Goal: Task Accomplishment & Management: Manage account settings

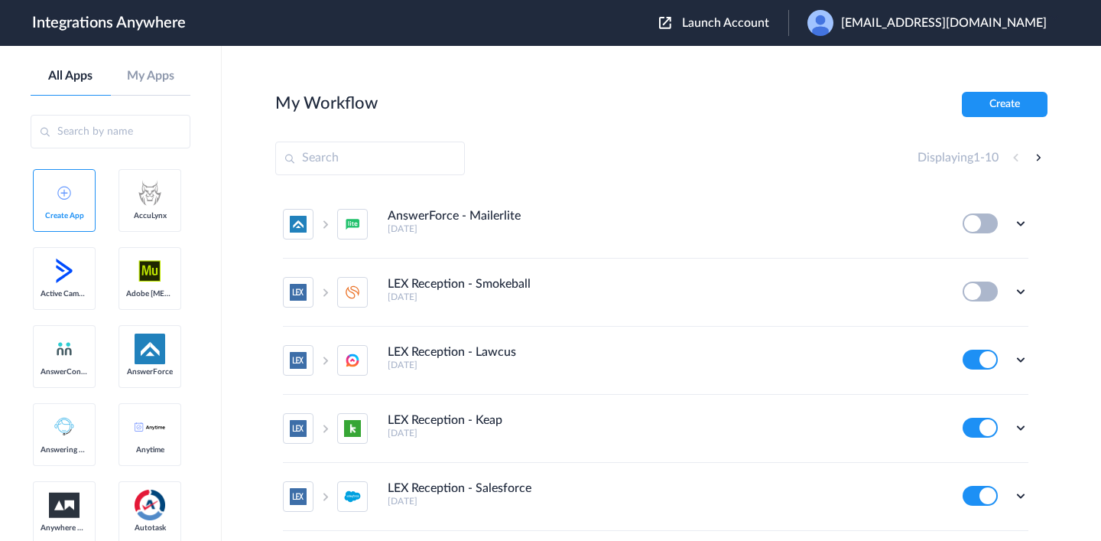
click at [671, 28] on img at bounding box center [665, 23] width 12 height 12
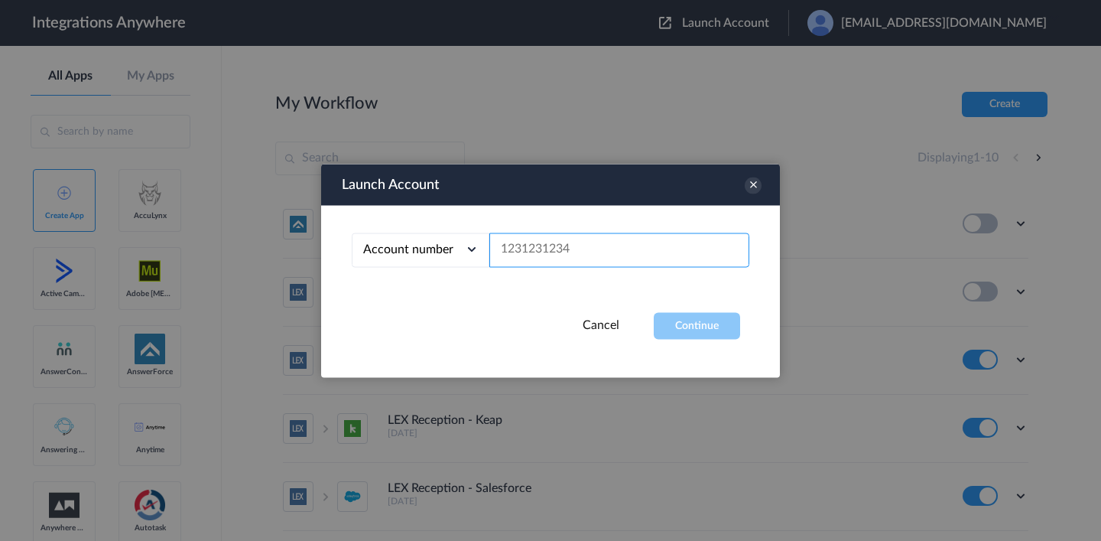
click at [529, 248] on input "text" at bounding box center [619, 249] width 260 height 34
paste input "8233600253"
type input "8233600253"
click at [689, 327] on button "Continue" at bounding box center [697, 325] width 86 height 27
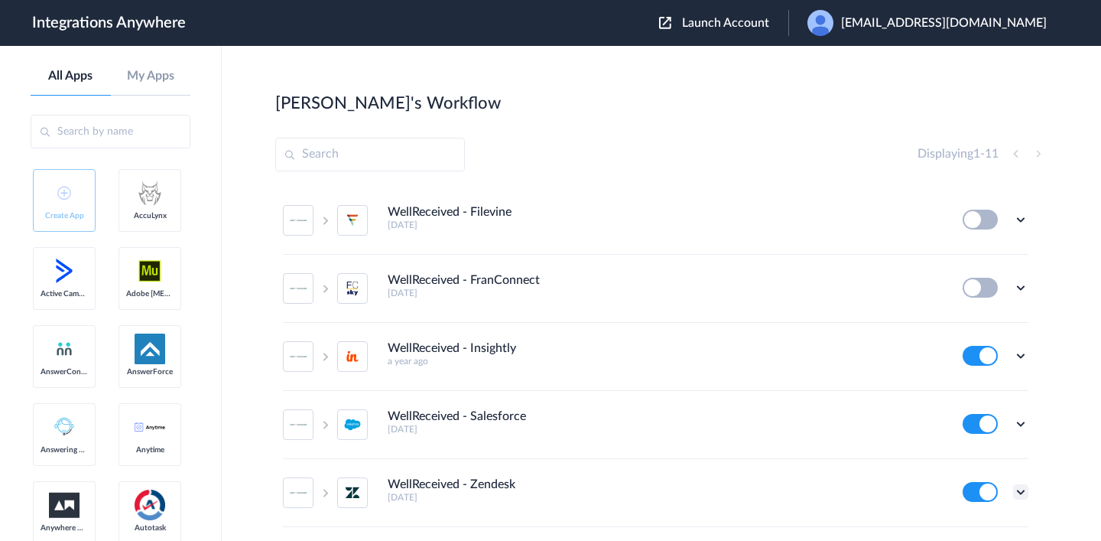
click at [1022, 494] on icon at bounding box center [1020, 491] width 15 height 15
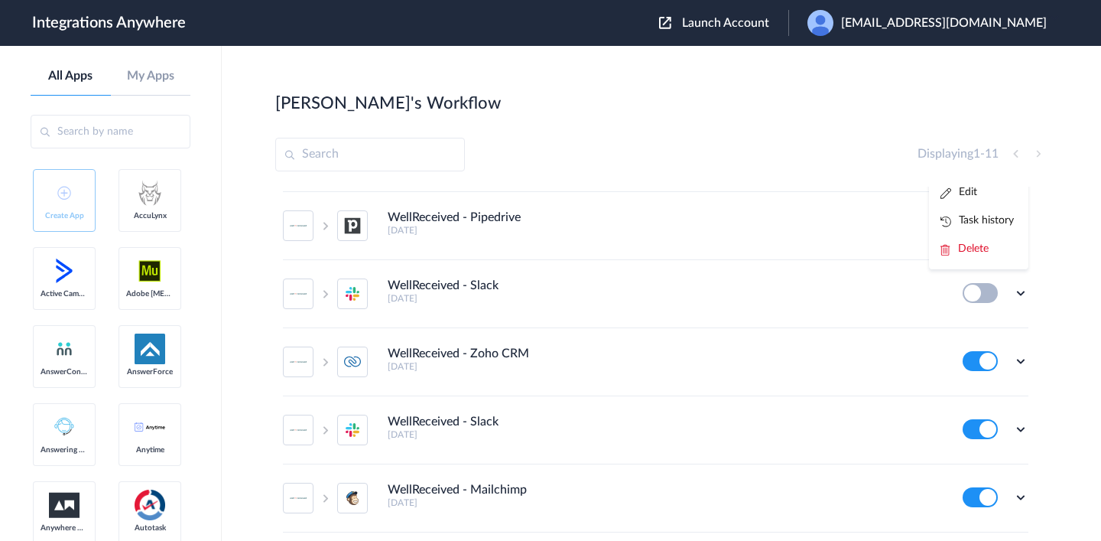
scroll to position [376, 0]
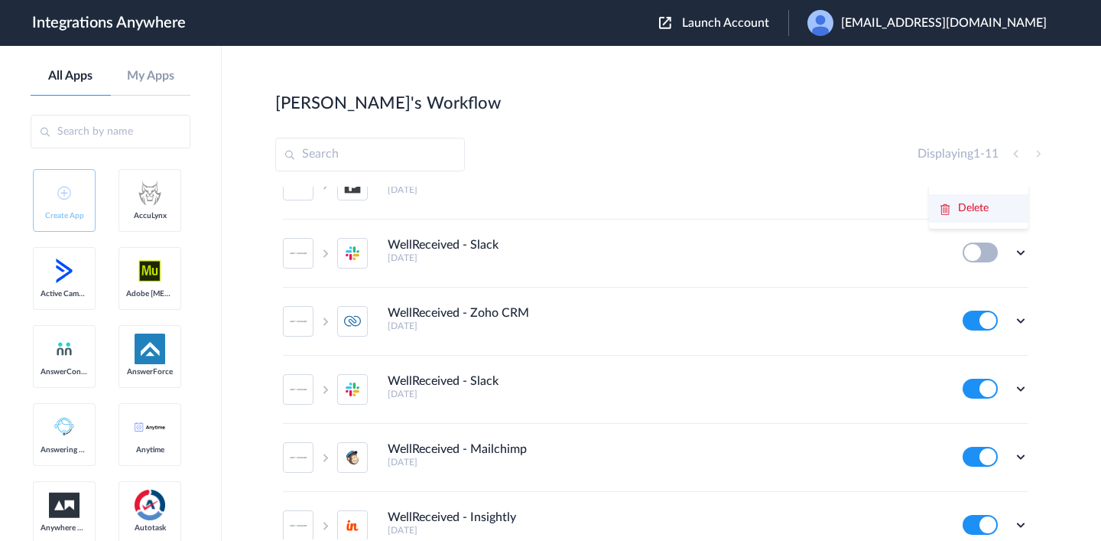
click at [968, 212] on span "Delete" at bounding box center [973, 208] width 31 height 11
click at [963, 222] on span "Are you sure?" at bounding box center [968, 215] width 54 height 24
click at [411, 156] on input "text" at bounding box center [370, 155] width 190 height 34
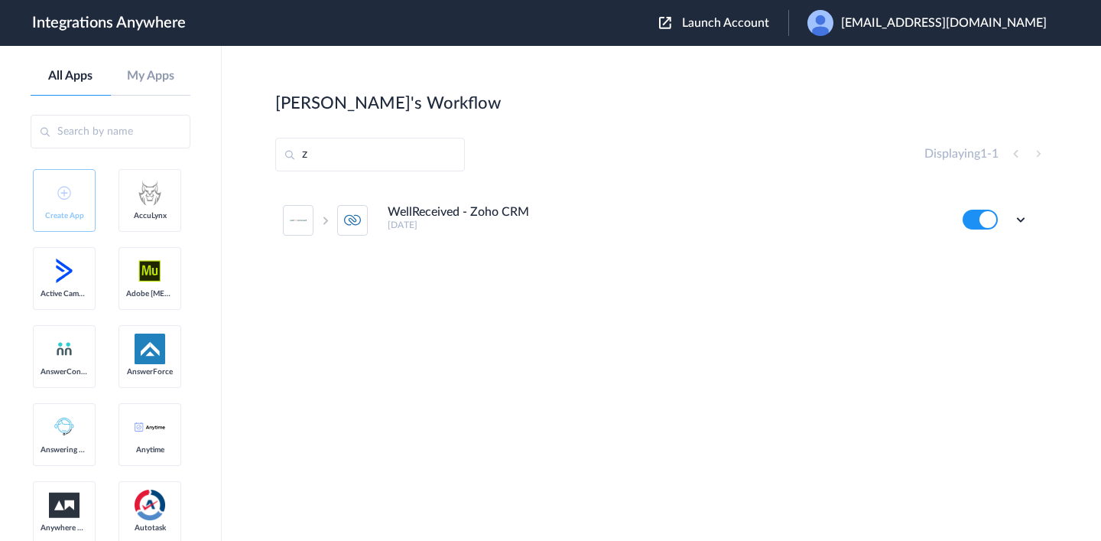
scroll to position [0, 0]
click at [411, 156] on input "[DEMOGRAPHIC_DATA]" at bounding box center [370, 155] width 190 height 34
type input "[DEMOGRAPHIC_DATA]"
click at [712, 31] on div "Launch Account [EMAIL_ADDRESS][DOMAIN_NAME] My Account Logout" at bounding box center [860, 23] width 403 height 26
click at [671, 28] on img at bounding box center [665, 23] width 12 height 12
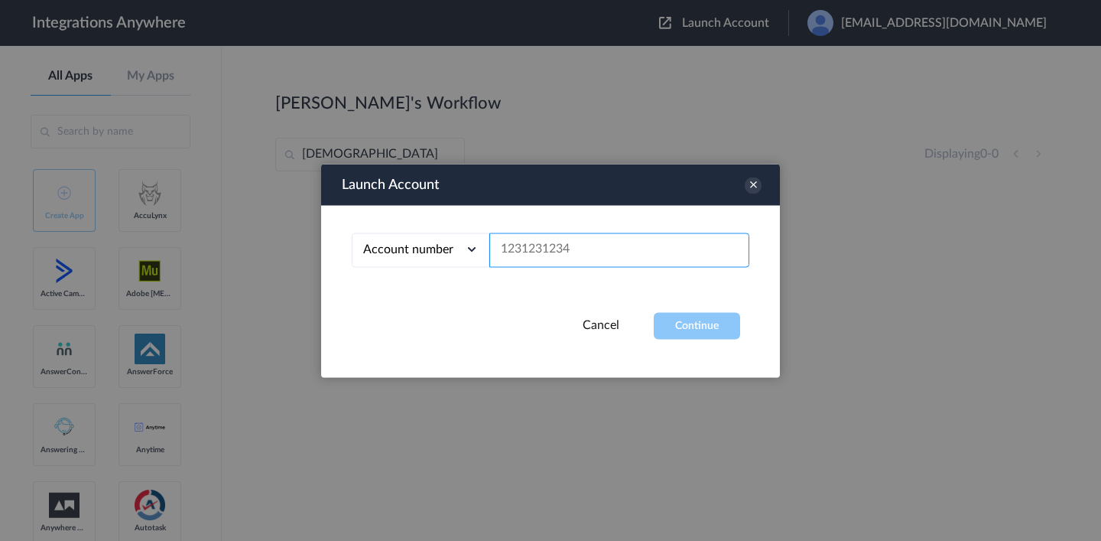
click at [529, 245] on input "text" at bounding box center [619, 249] width 260 height 34
paste input "1260001214"
type input "1260001214"
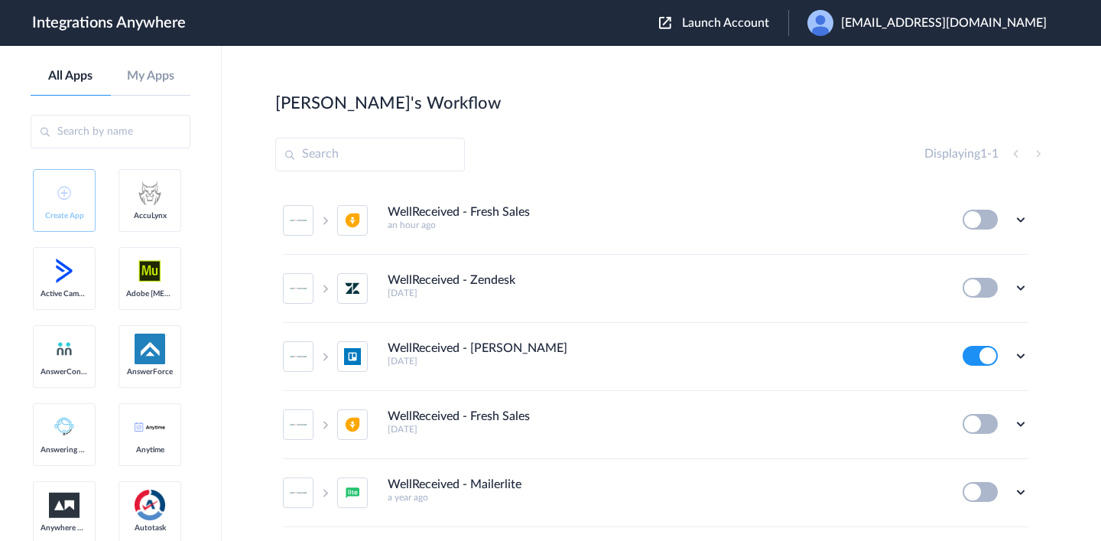
click at [380, 145] on input "text" at bounding box center [370, 155] width 190 height 34
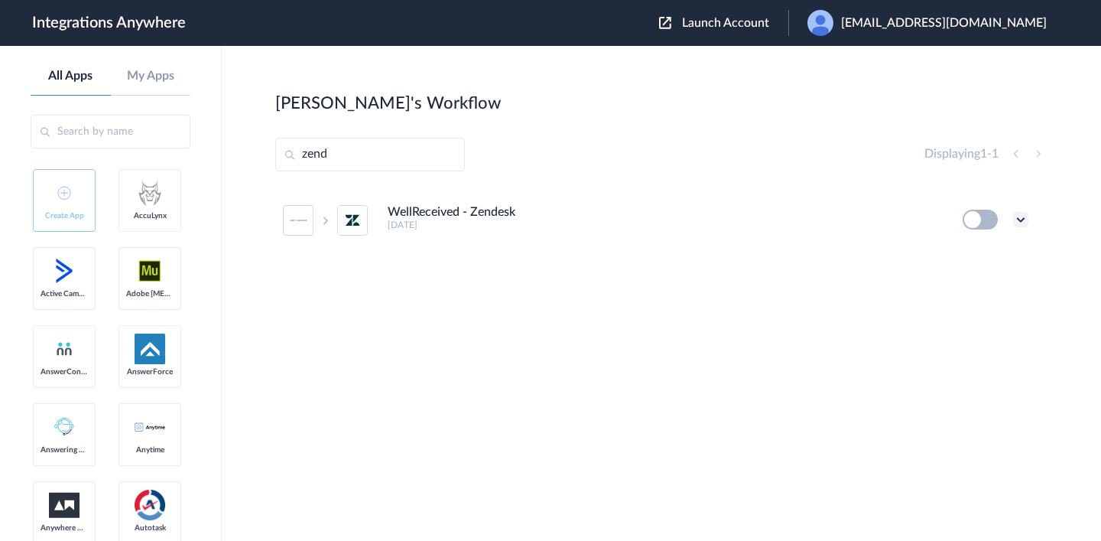
type input "zend"
click at [1024, 216] on icon at bounding box center [1020, 219] width 15 height 15
click at [971, 313] on span "Delete" at bounding box center [973, 311] width 31 height 11
click at [962, 316] on span "Are you sure?" at bounding box center [968, 318] width 54 height 24
